Goal: Check status

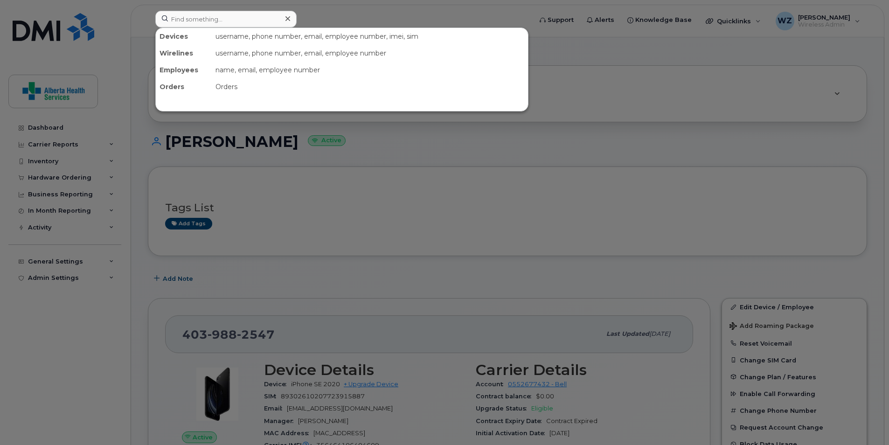
scroll to position [187, 0]
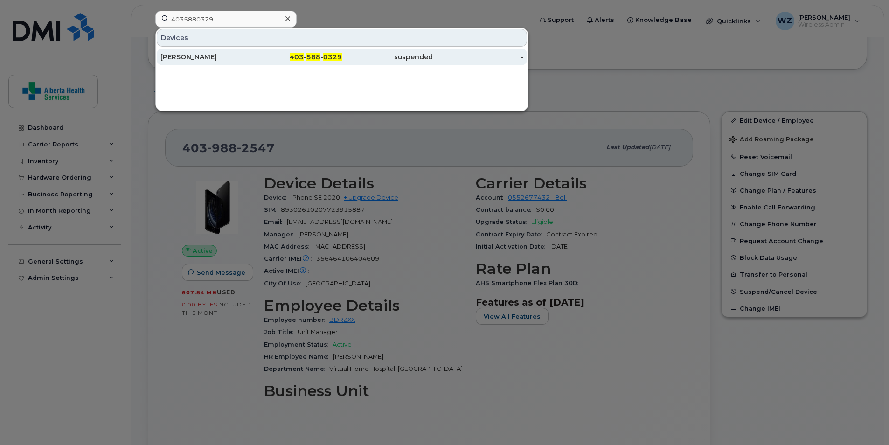
type input "4035880329"
click at [414, 59] on div "suspended" at bounding box center [387, 56] width 91 height 9
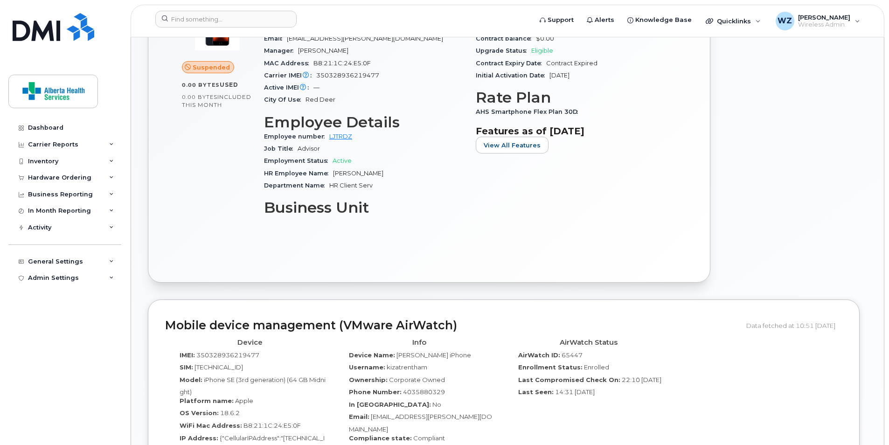
scroll to position [606, 0]
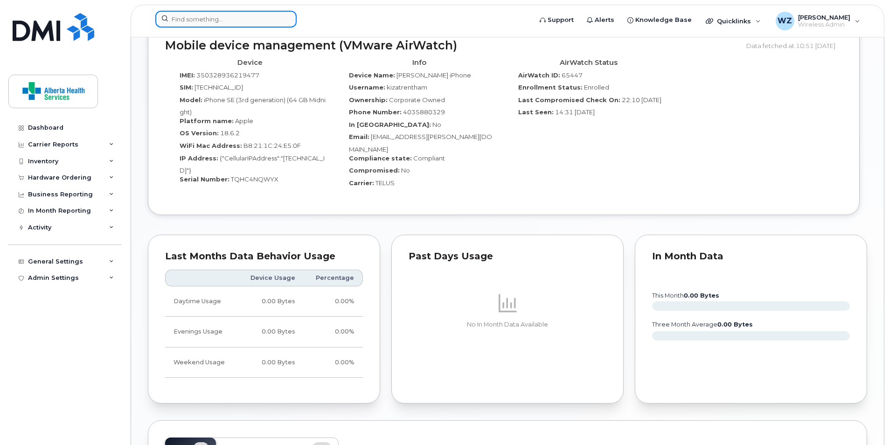
click at [217, 16] on input at bounding box center [225, 19] width 141 height 17
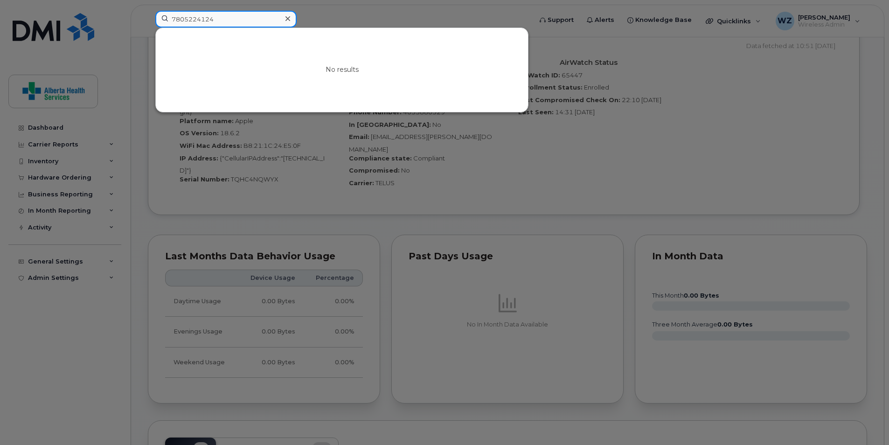
type input "7805224124"
drag, startPoint x: 212, startPoint y: 16, endPoint x: 90, endPoint y: 16, distance: 121.7
click at [148, 16] on div "7805224124 No results" at bounding box center [340, 21] width 385 height 21
click at [288, 17] on icon at bounding box center [287, 18] width 5 height 7
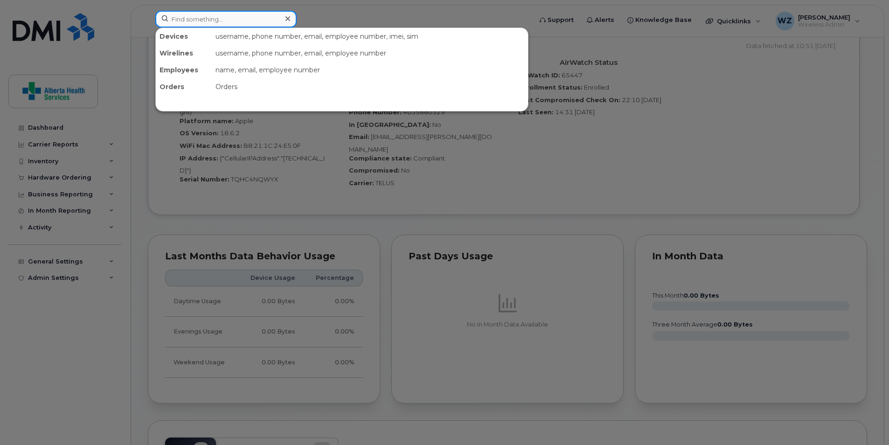
paste input "4038094633"
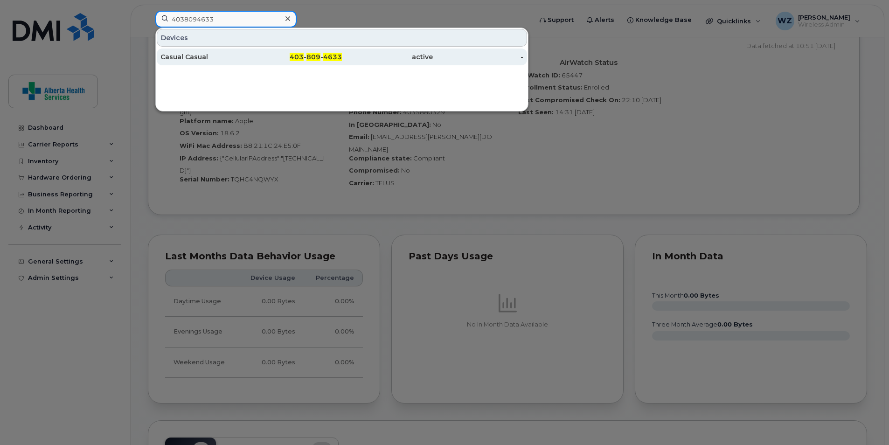
type input "4038094633"
click at [191, 55] on div "Casual Casual" at bounding box center [205, 56] width 91 height 9
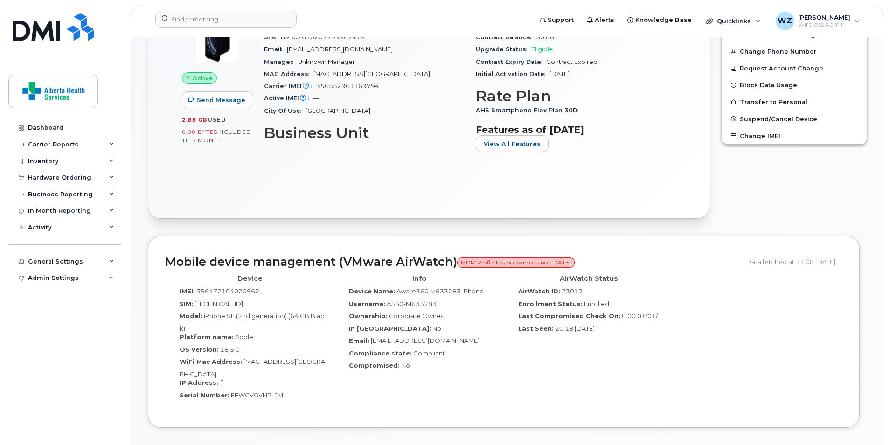
scroll to position [326, 0]
